Goal: Find contact information: Find contact information

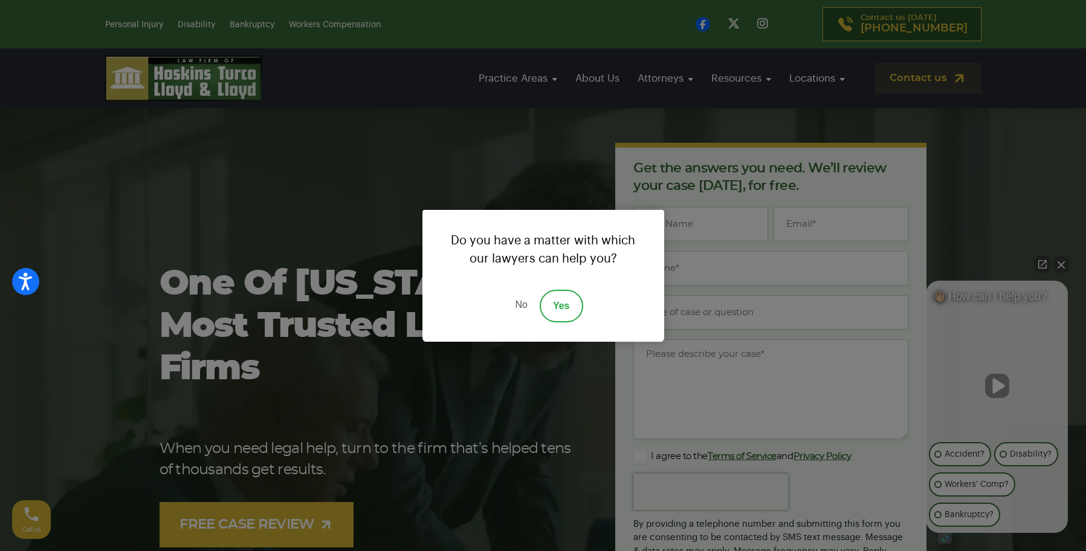
click at [526, 80] on div "Do you have a matter with which our lawyers can help you? No Yes" at bounding box center [543, 275] width 1086 height 551
click at [522, 303] on link "No" at bounding box center [521, 305] width 36 height 33
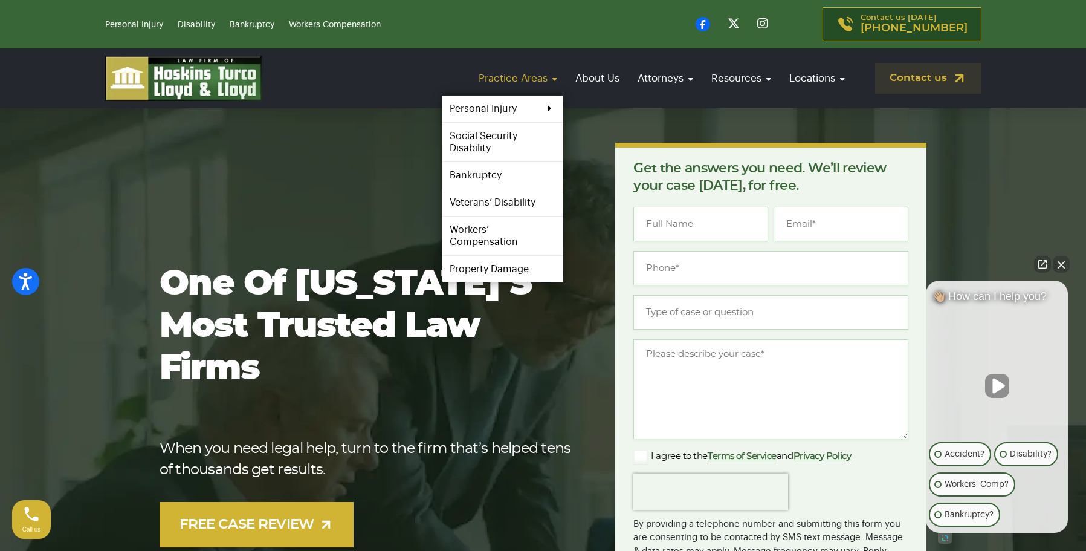
click at [529, 76] on link "Practice Areas" at bounding box center [518, 78] width 91 height 34
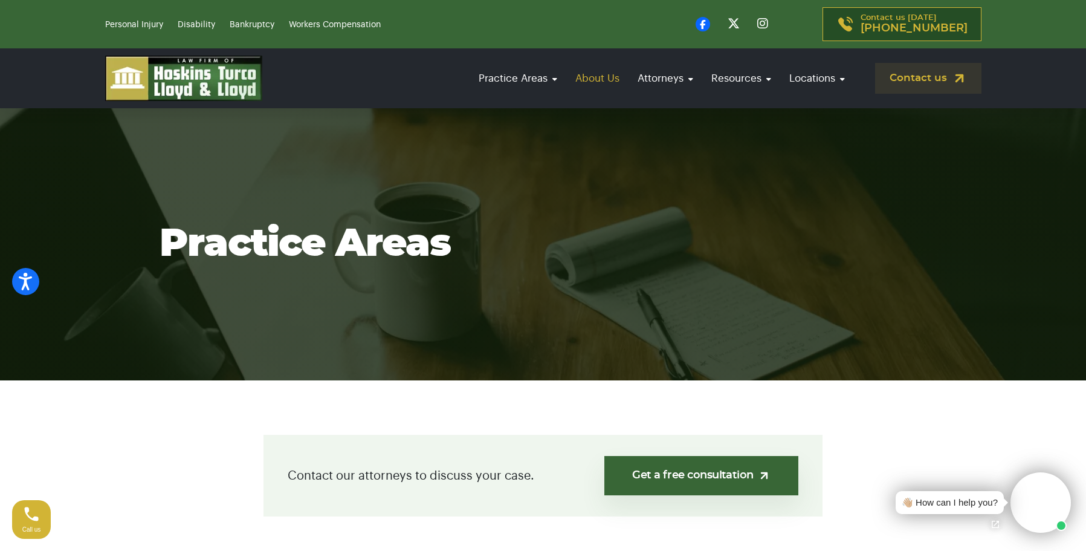
click at [604, 76] on link "About Us" at bounding box center [597, 78] width 56 height 34
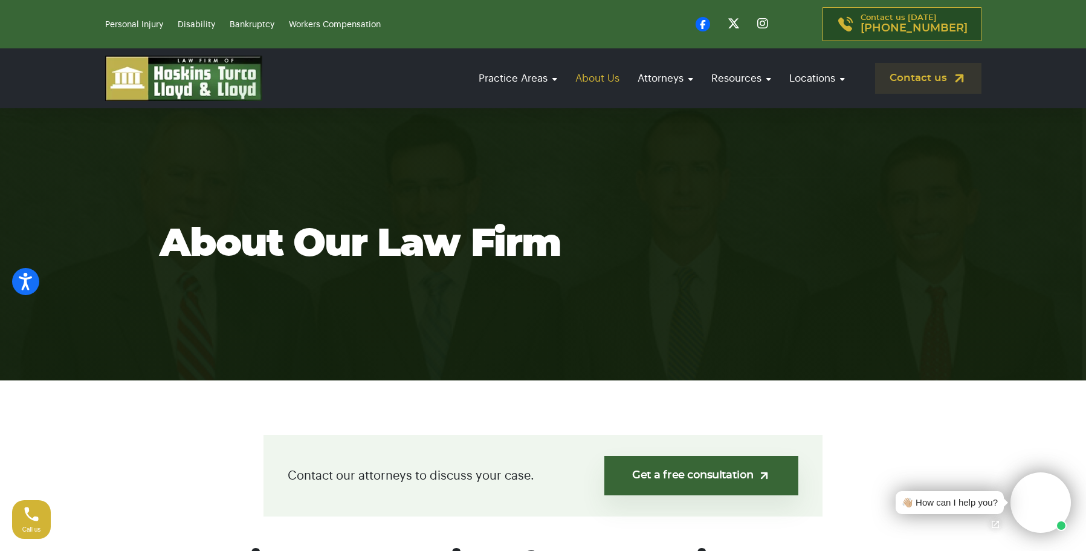
click at [595, 76] on link "About Us" at bounding box center [597, 78] width 56 height 34
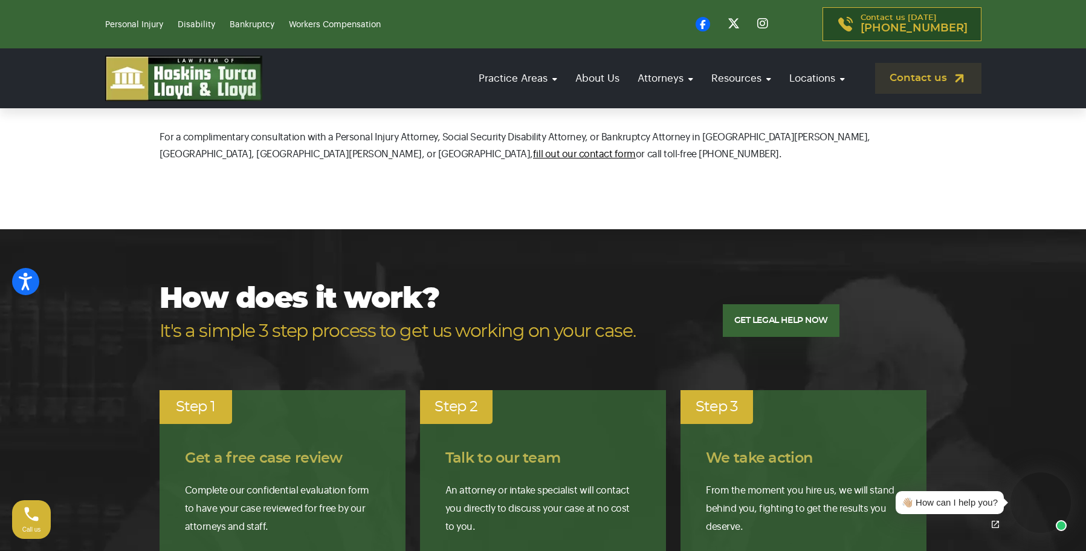
scroll to position [1453, 0]
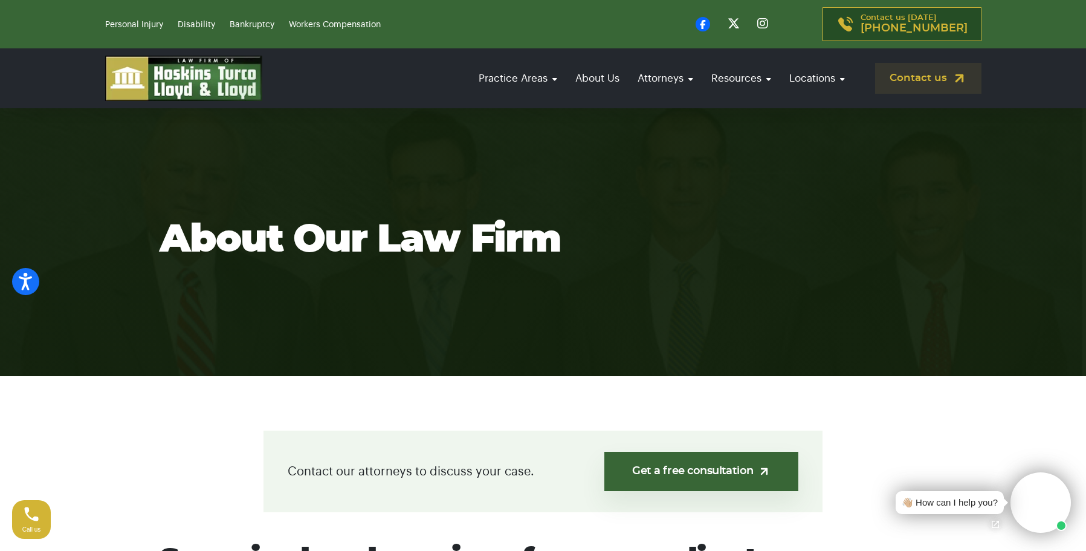
scroll to position [0, 0]
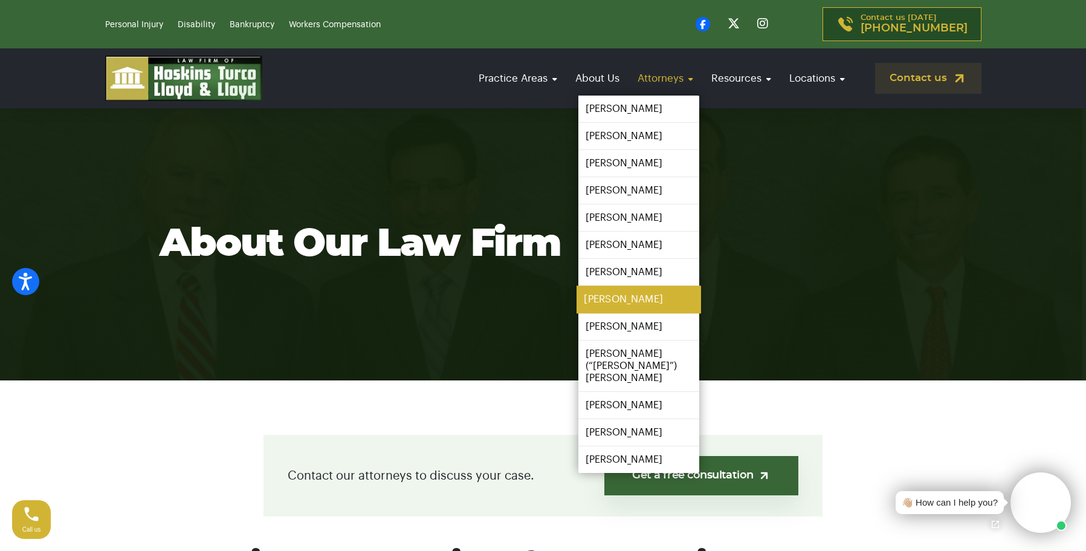
click at [650, 299] on link "[PERSON_NAME]" at bounding box center [639, 299] width 124 height 27
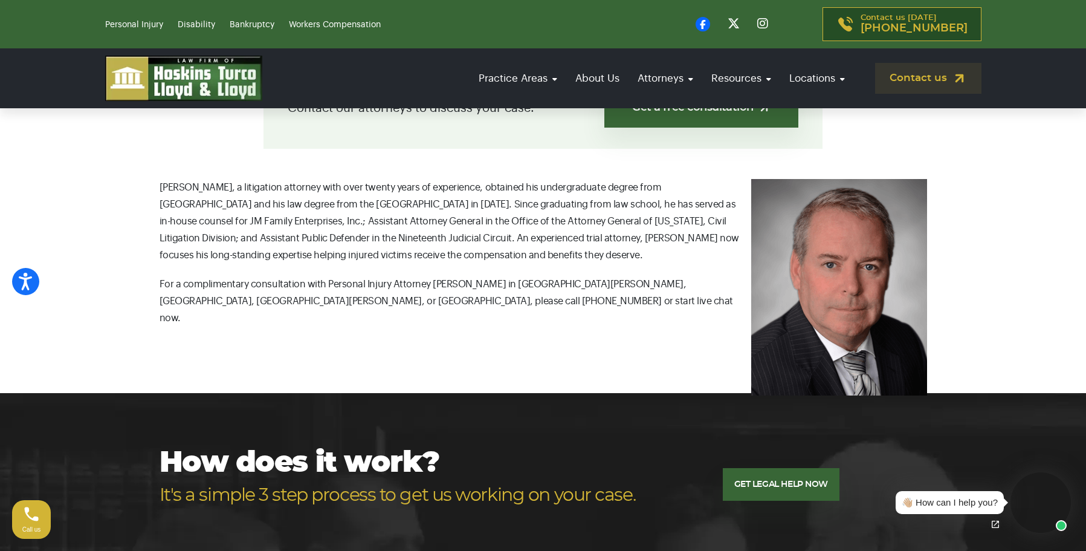
scroll to position [315, 0]
